Goal: Information Seeking & Learning: Learn about a topic

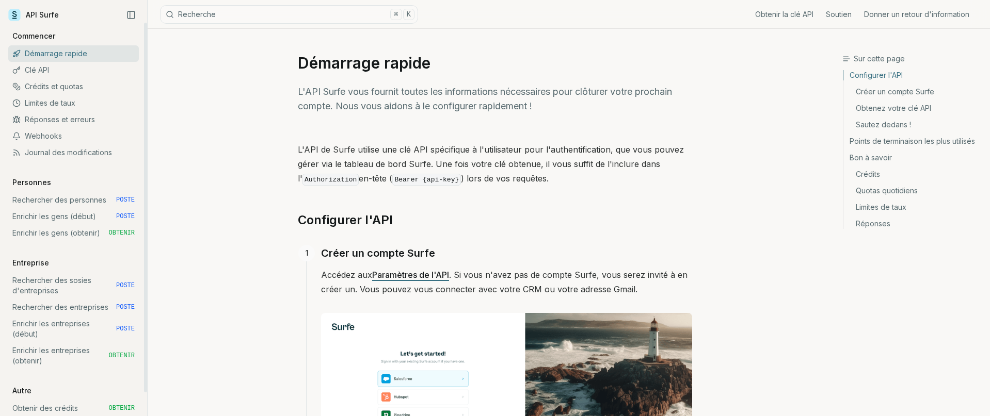
click at [101, 104] on link "Limites de taux" at bounding box center [73, 103] width 131 height 17
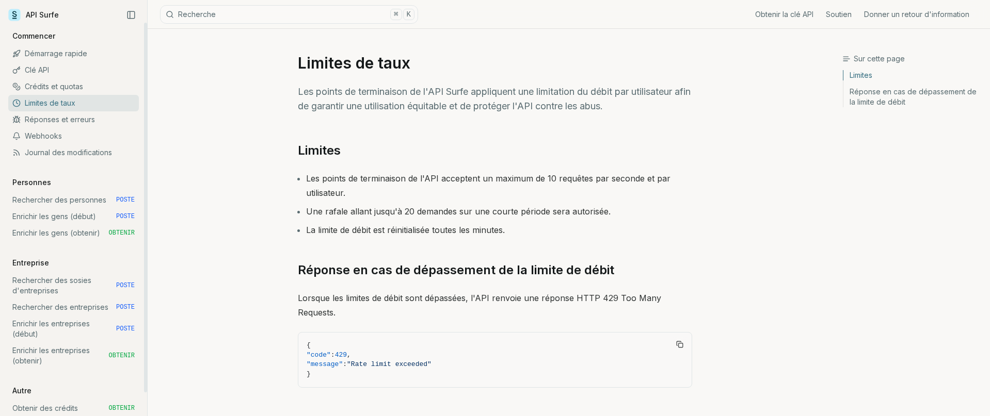
scroll to position [64, 0]
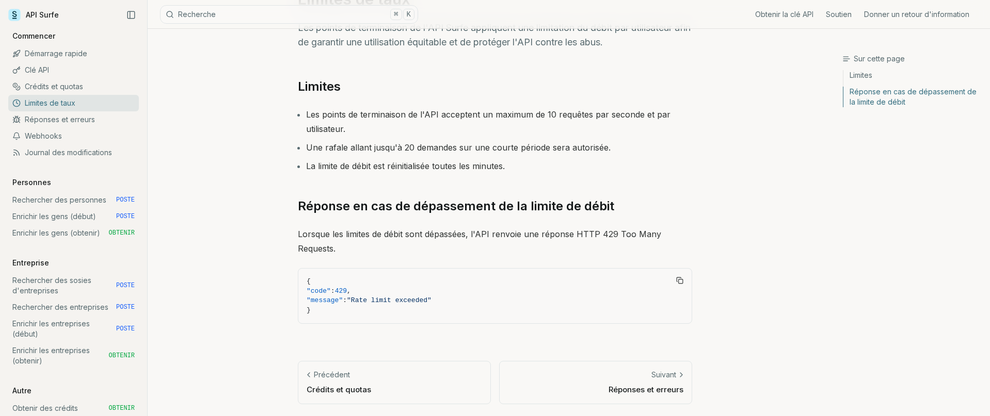
click at [398, 386] on p "Crédits et quotas" at bounding box center [394, 389] width 175 height 11
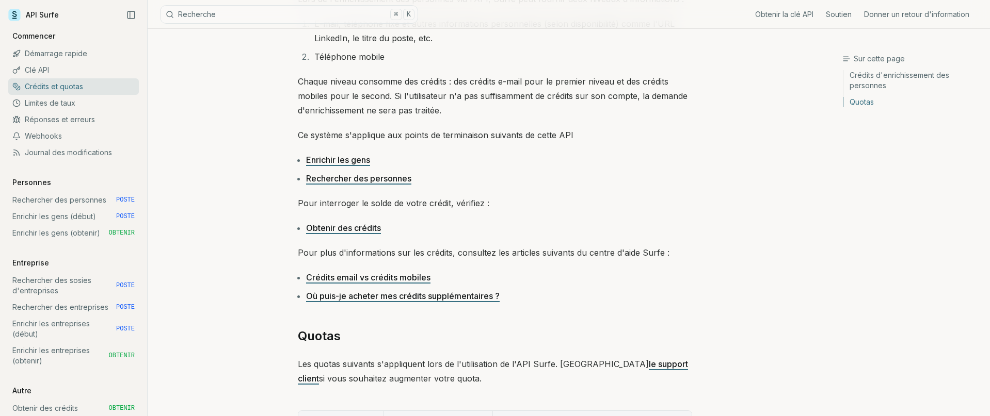
scroll to position [173, 0]
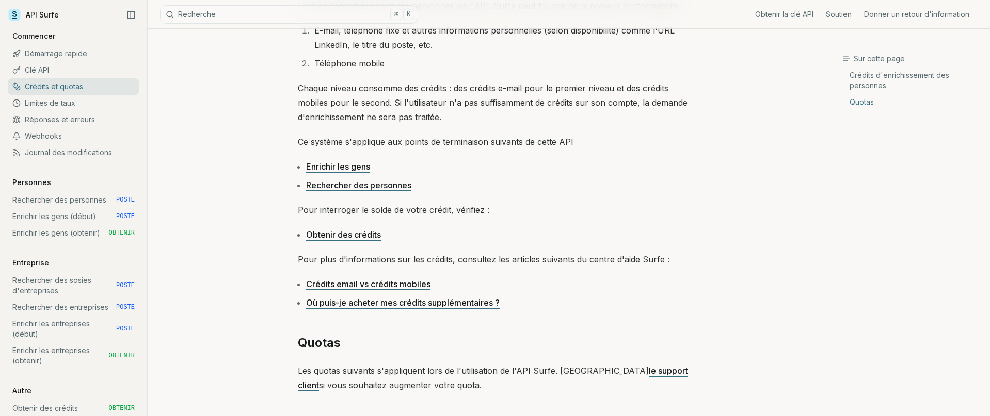
click at [352, 238] on font "Obtenir des crédits" at bounding box center [343, 235] width 75 height 10
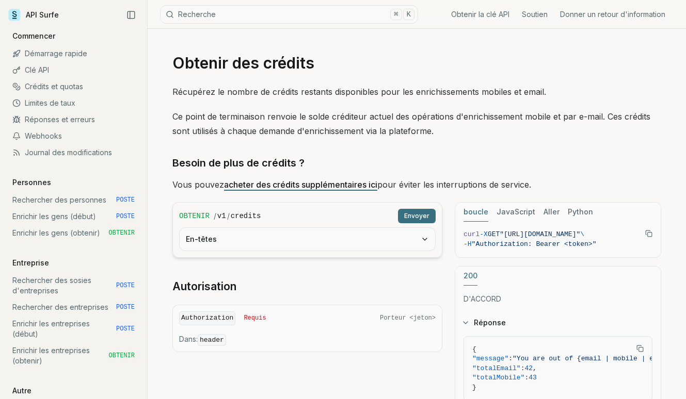
click at [329, 185] on font "acheter des crédits supplémentaires ici" at bounding box center [300, 185] width 153 height 10
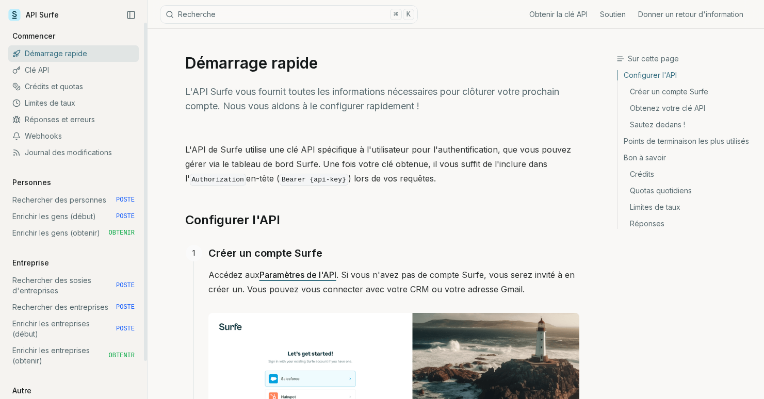
click at [80, 86] on font "Crédits et quotas" at bounding box center [54, 86] width 58 height 9
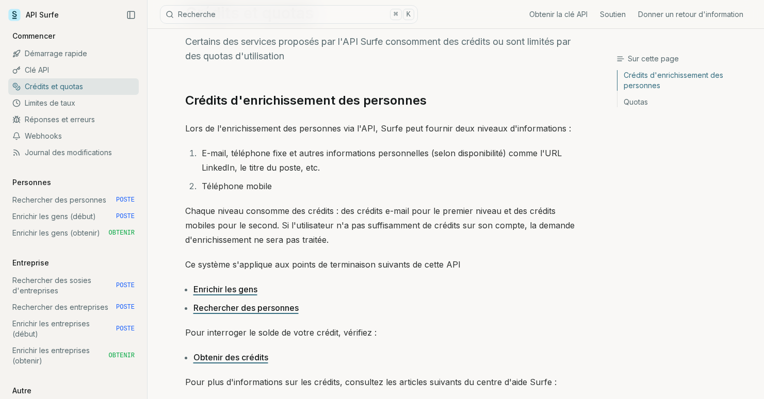
scroll to position [52, 0]
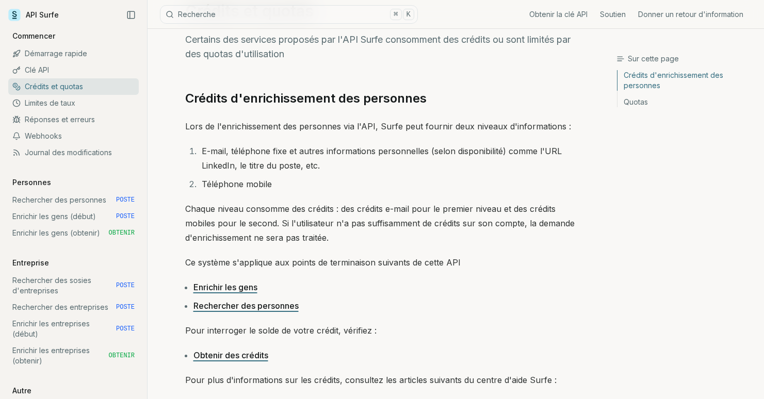
click at [235, 306] on font "Rechercher des personnes" at bounding box center [246, 306] width 105 height 10
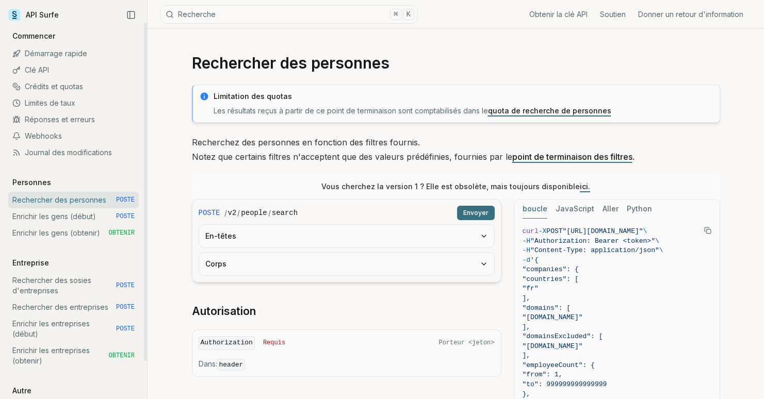
click at [63, 103] on font "Limites de taux" at bounding box center [50, 103] width 51 height 9
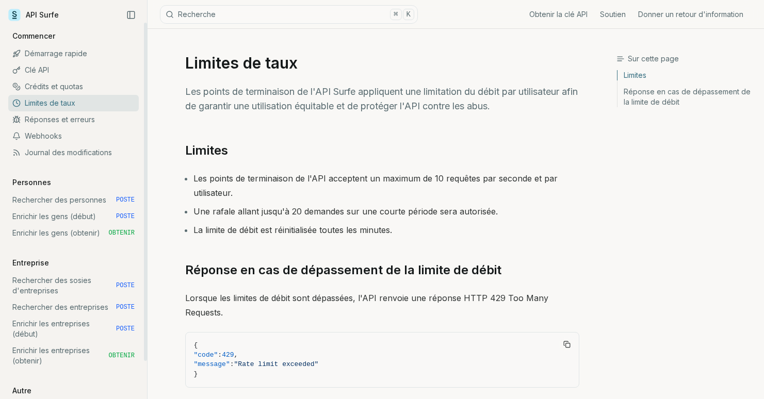
click at [65, 89] on font "Crédits et quotas" at bounding box center [54, 86] width 58 height 9
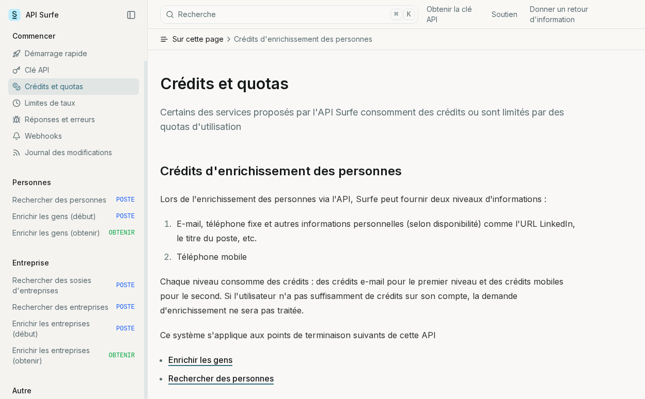
scroll to position [42, 0]
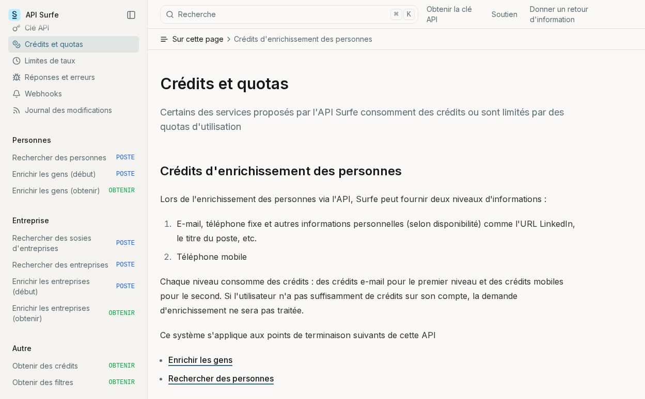
click at [505, 15] on font "Soutien" at bounding box center [504, 14] width 26 height 9
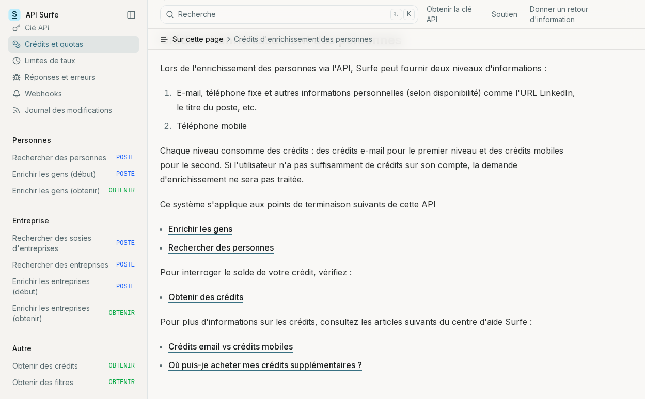
scroll to position [111, 0]
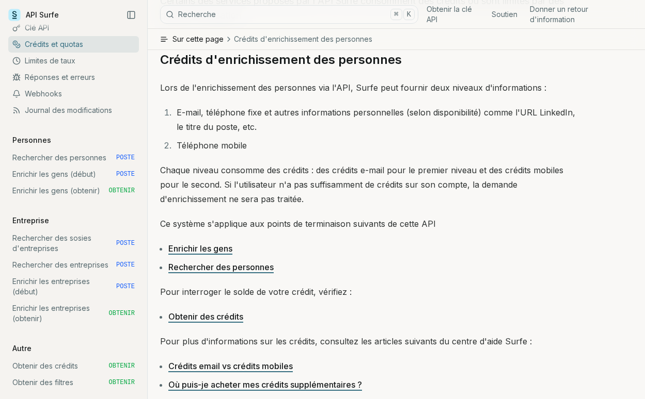
click at [200, 265] on font "Rechercher des personnes" at bounding box center [220, 267] width 105 height 10
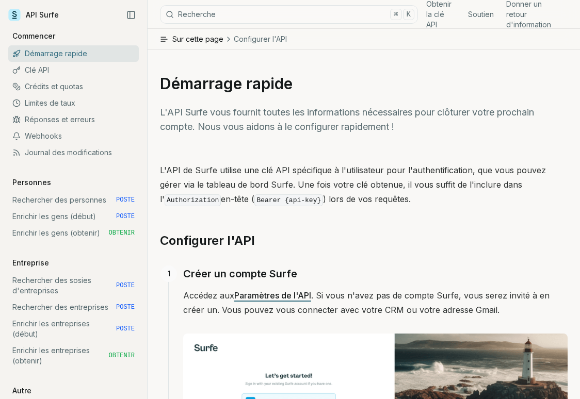
click at [308, 133] on p "L'API Surfe vous fournit toutes les informations nécessaires pour clôturer votr…" at bounding box center [364, 119] width 408 height 29
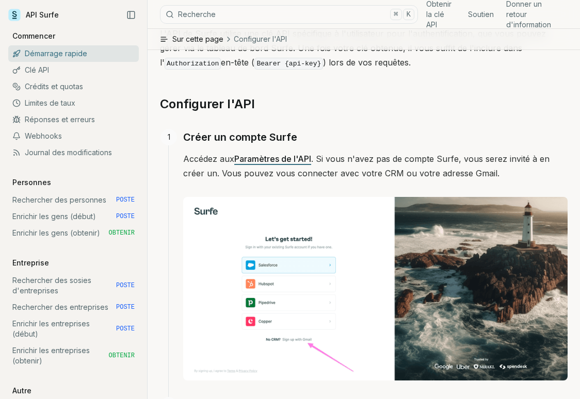
scroll to position [138, 0]
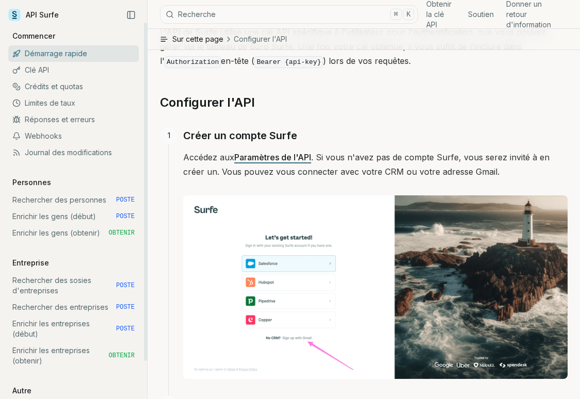
click at [83, 200] on font "Rechercher des personnes" at bounding box center [59, 200] width 94 height 9
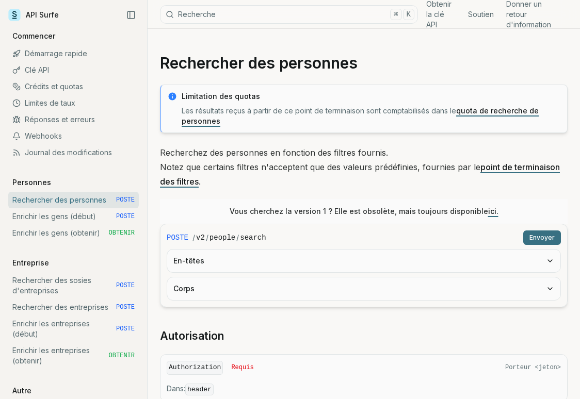
click at [287, 9] on button "Recherche ⌘ K" at bounding box center [289, 14] width 258 height 19
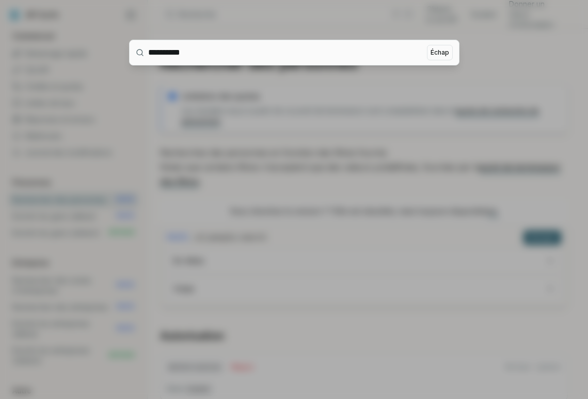
click at [413, 54] on input "**********" at bounding box center [285, 52] width 275 height 25
type input "**********"
click at [430, 54] on font "Échap" at bounding box center [439, 53] width 19 height 8
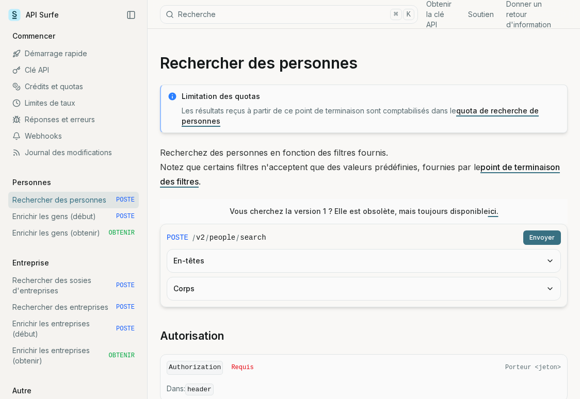
click at [372, 18] on button "Recherche ⌘ K" at bounding box center [289, 14] width 258 height 19
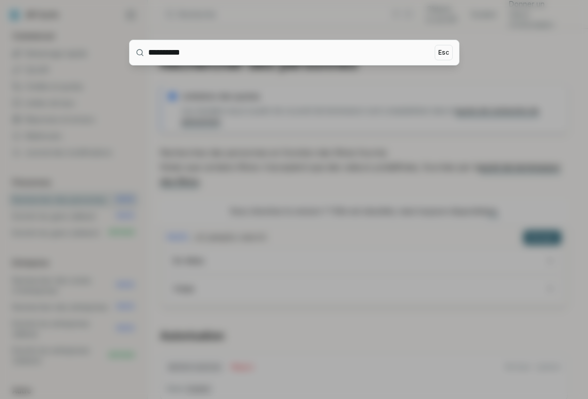
click at [303, 86] on div at bounding box center [294, 199] width 588 height 399
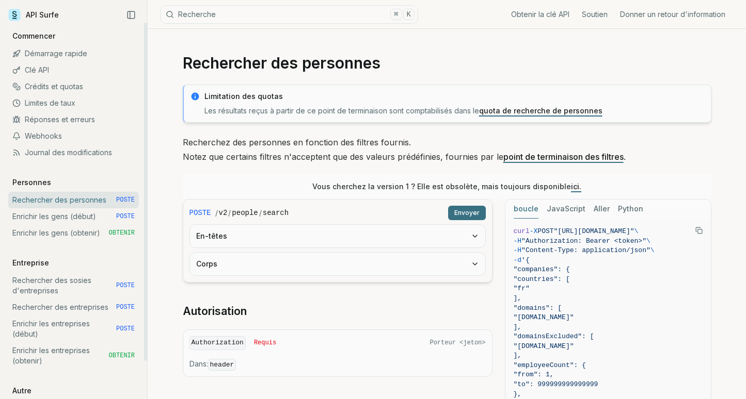
scroll to position [215, 0]
